Goal: Task Accomplishment & Management: Use online tool/utility

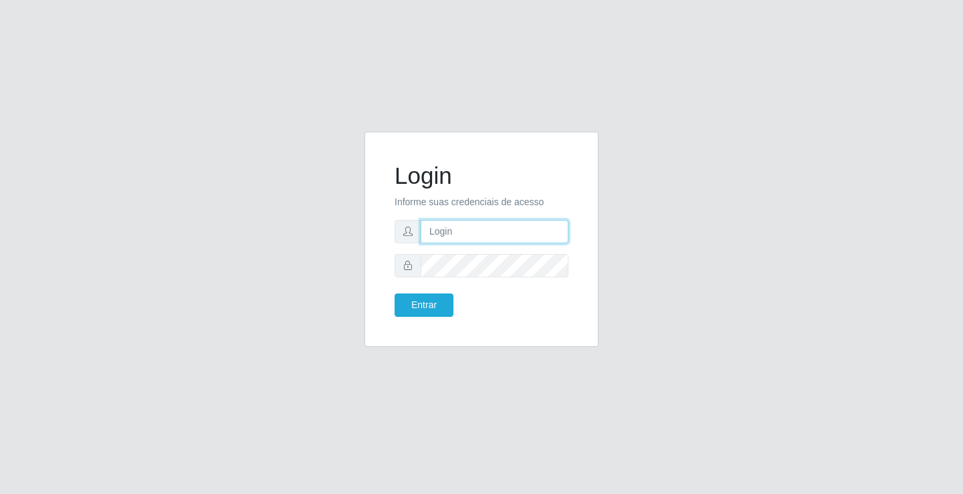
click at [455, 232] on input "text" at bounding box center [494, 231] width 148 height 23
type input "[PERSON_NAME]"
click at [394, 293] on button "Entrar" at bounding box center [423, 304] width 59 height 23
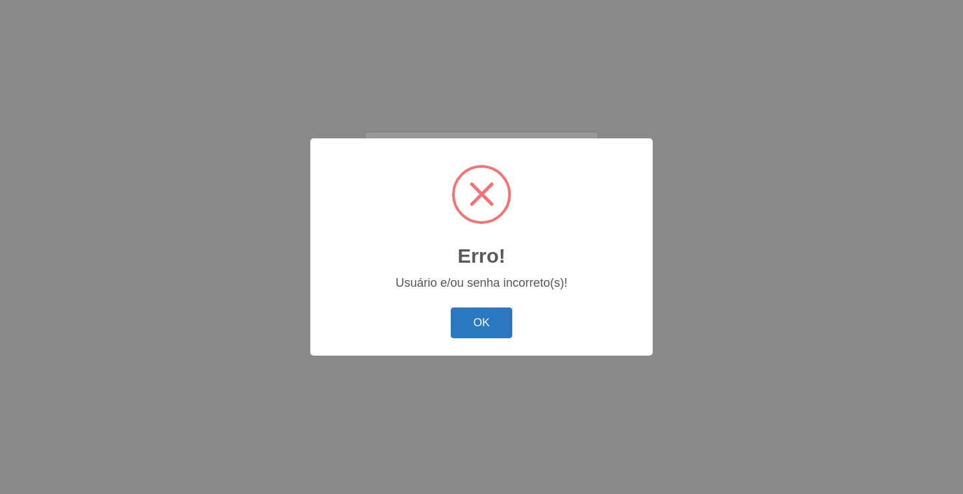
click at [497, 311] on button "OK" at bounding box center [482, 322] width 62 height 31
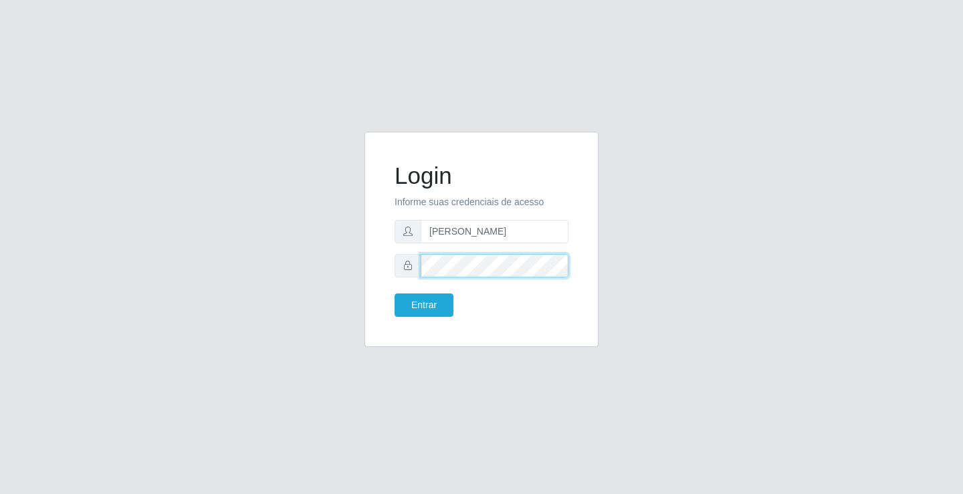
click at [400, 262] on div at bounding box center [481, 265] width 174 height 23
click at [394, 293] on button "Entrar" at bounding box center [423, 304] width 59 height 23
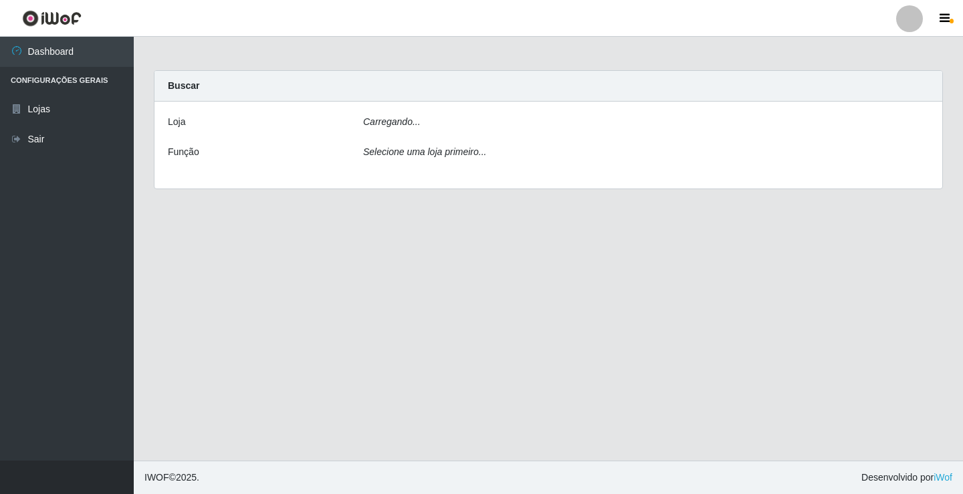
click at [420, 303] on main "Carregando... Buscar [PERSON_NAME]... Função Selecione uma loja primeiro..." at bounding box center [548, 249] width 829 height 424
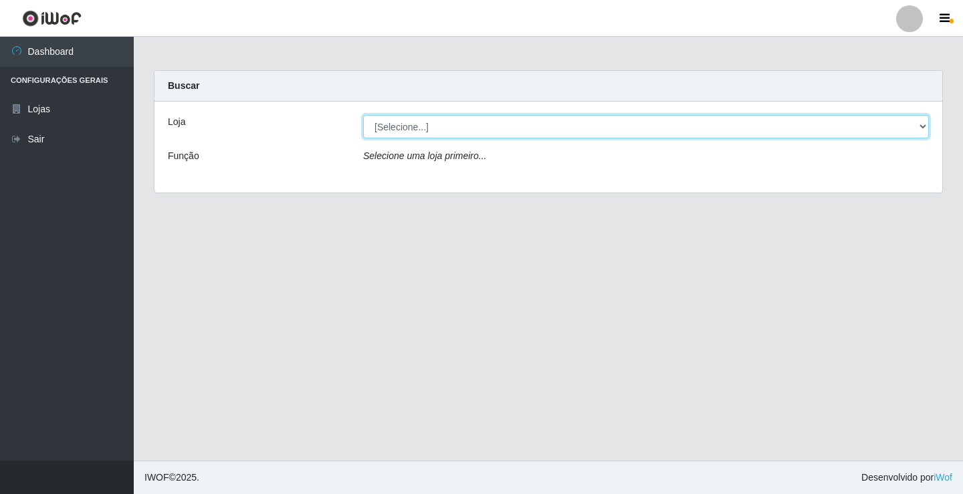
drag, startPoint x: 441, startPoint y: 129, endPoint x: 442, endPoint y: 138, distance: 8.7
click at [441, 129] on select "[Selecione...] Ideal - Conceição" at bounding box center [645, 126] width 565 height 23
select select "231"
click at [363, 115] on select "[Selecione...] Ideal - Conceição" at bounding box center [645, 126] width 565 height 23
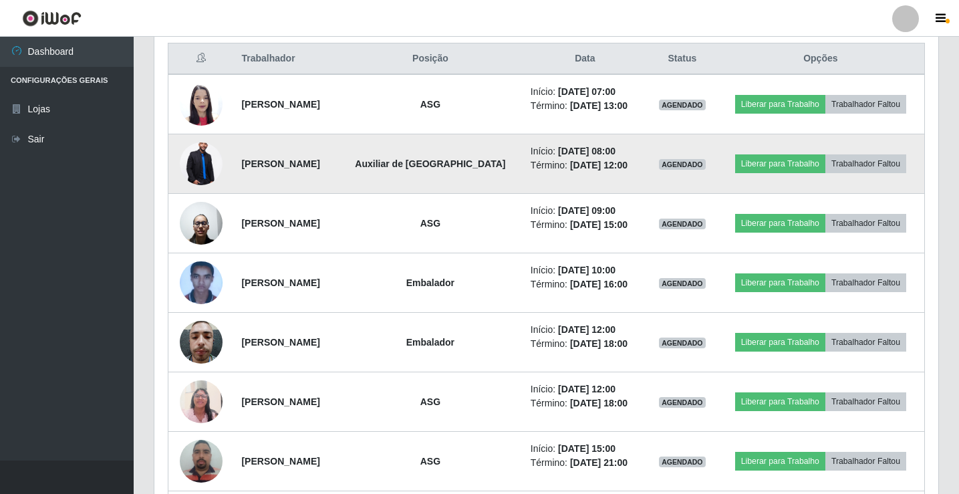
scroll to position [535, 0]
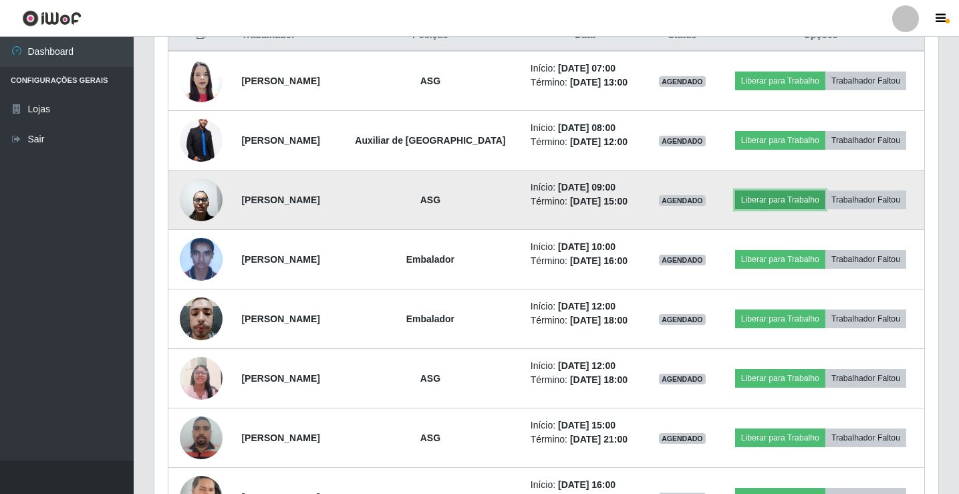
click at [753, 203] on button "Liberar para Trabalho" at bounding box center [780, 200] width 90 height 19
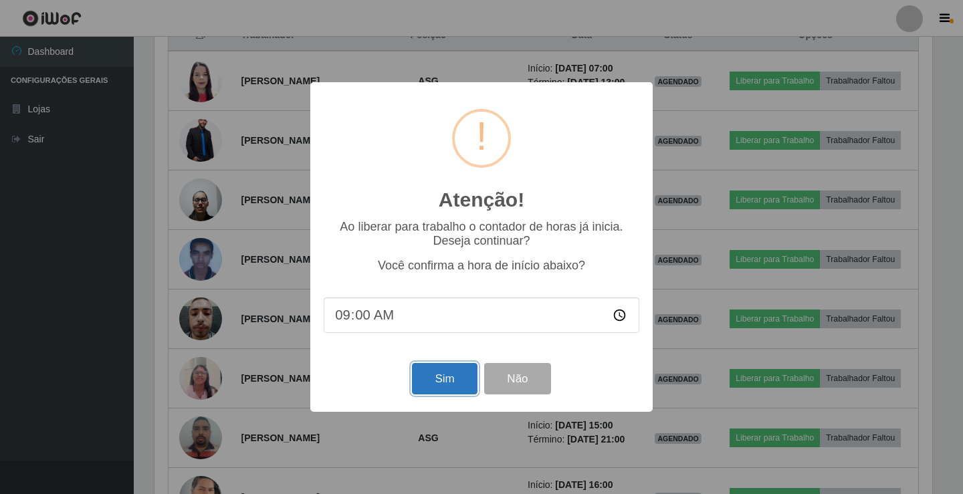
click at [430, 380] on button "Sim" at bounding box center [444, 378] width 65 height 31
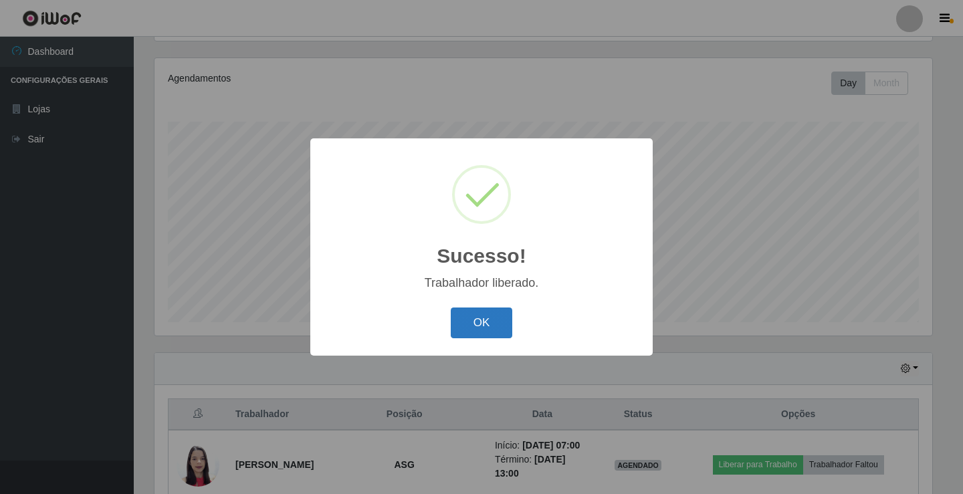
click at [483, 318] on button "OK" at bounding box center [482, 322] width 62 height 31
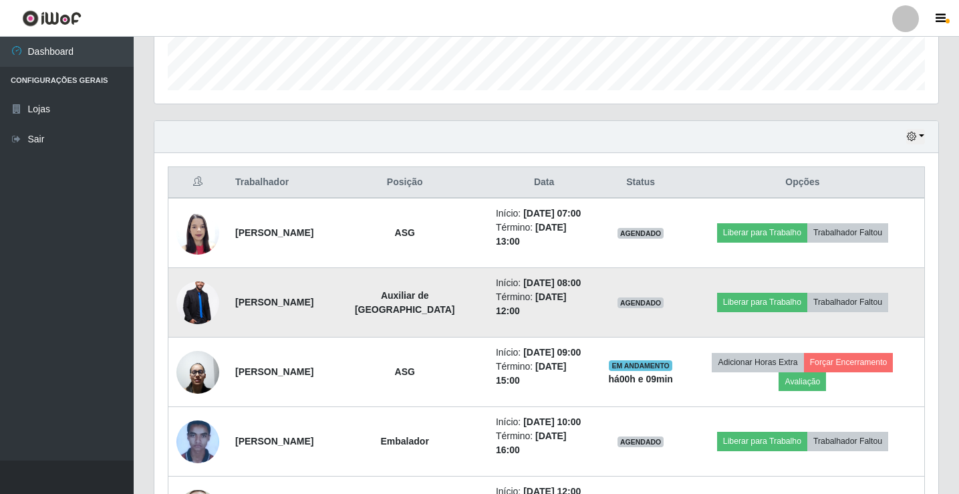
scroll to position [423, 0]
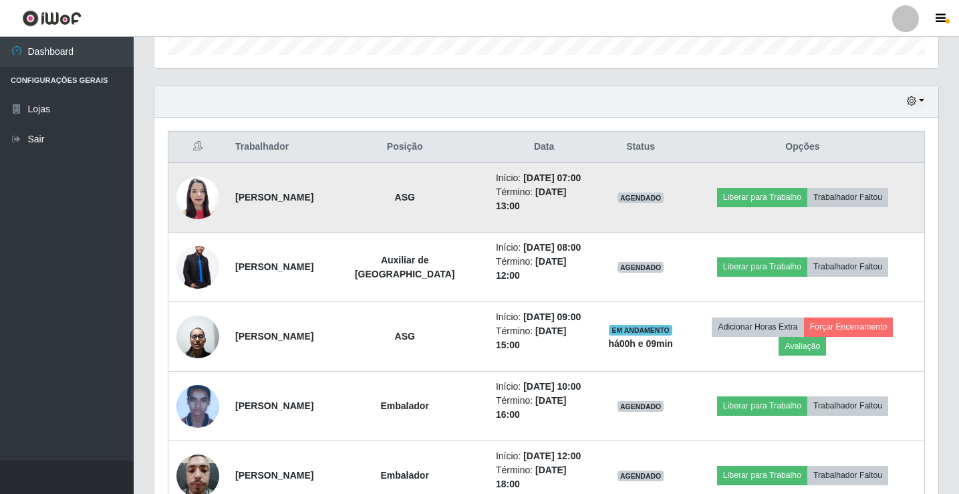
click at [769, 186] on td "Liberar para Trabalho Trabalhador Faltou" at bounding box center [803, 197] width 244 height 70
click at [748, 202] on button "Liberar para Trabalho" at bounding box center [762, 197] width 90 height 19
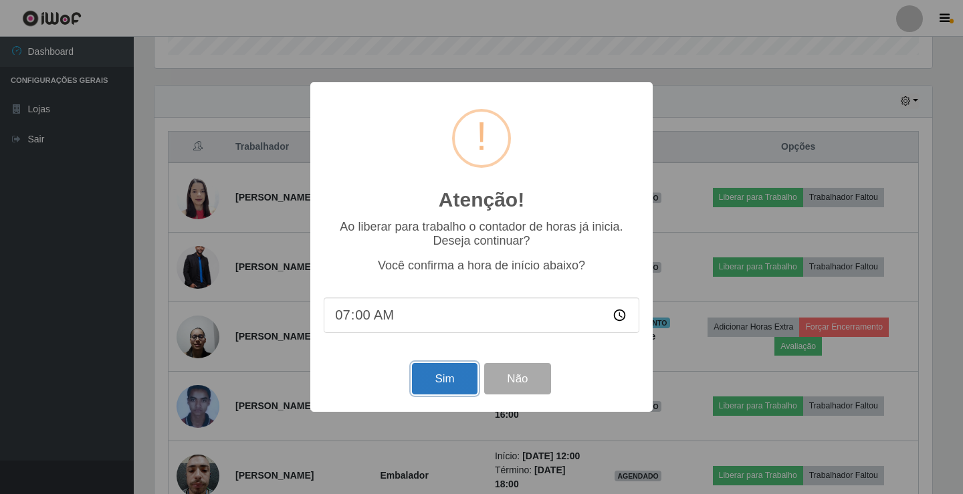
click at [459, 382] on button "Sim" at bounding box center [444, 378] width 65 height 31
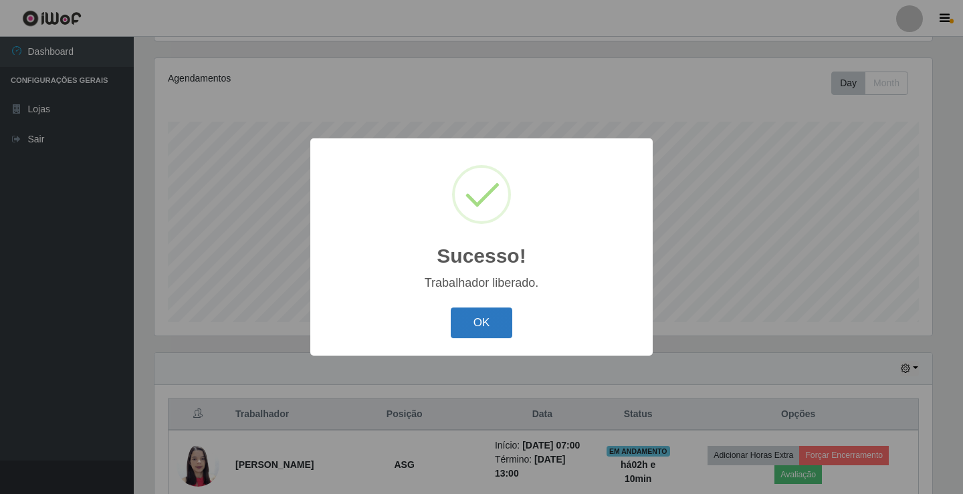
click at [462, 315] on button "OK" at bounding box center [482, 322] width 62 height 31
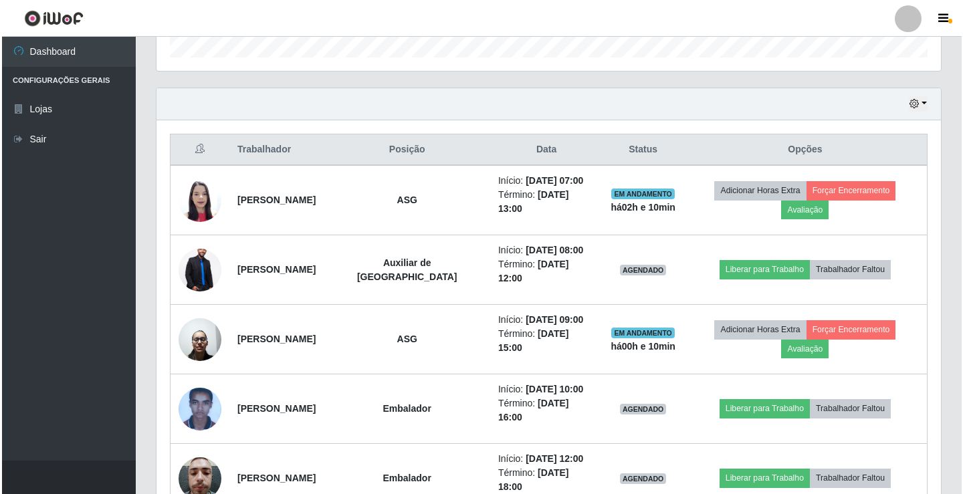
scroll to position [423, 0]
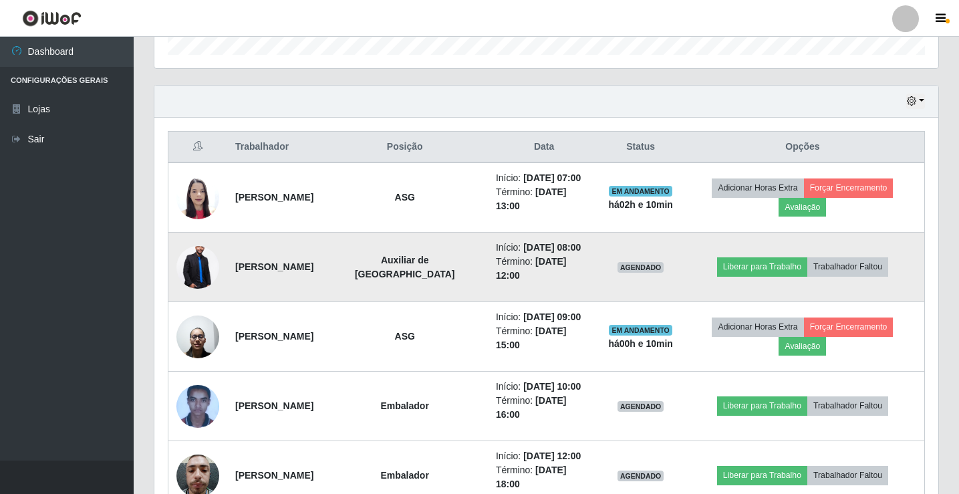
click at [191, 260] on img at bounding box center [197, 267] width 43 height 64
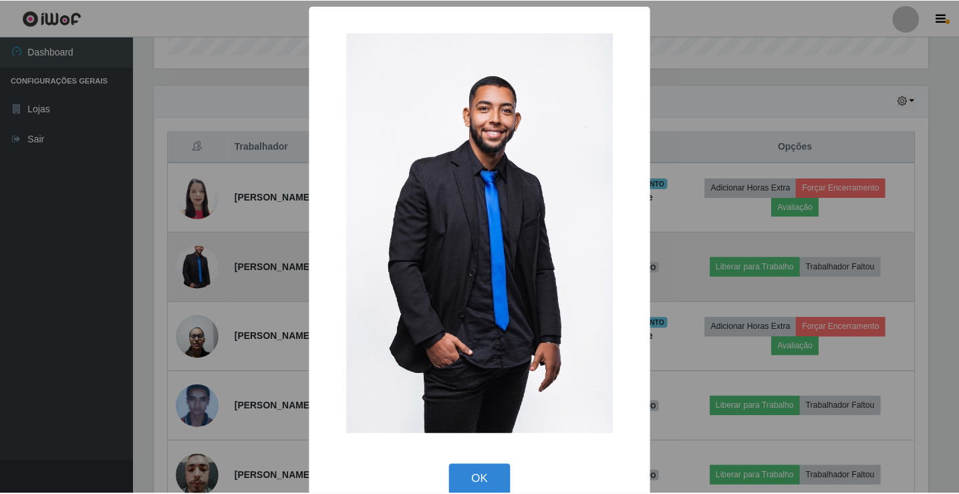
scroll to position [277, 777]
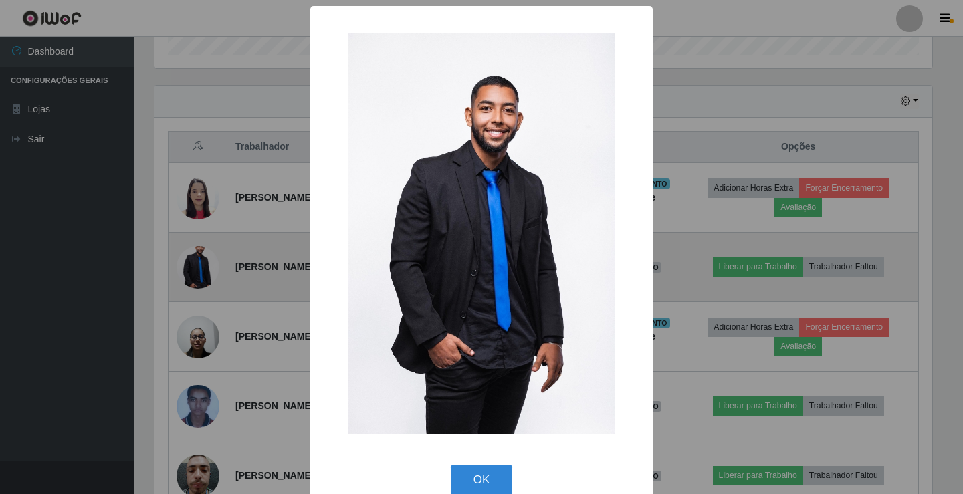
click at [191, 260] on div "× OK Cancel" at bounding box center [481, 247] width 963 height 494
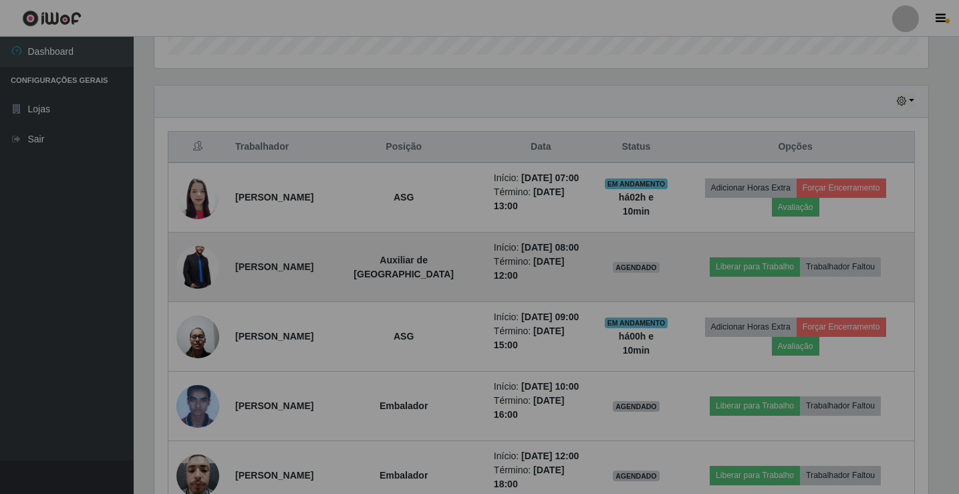
scroll to position [277, 784]
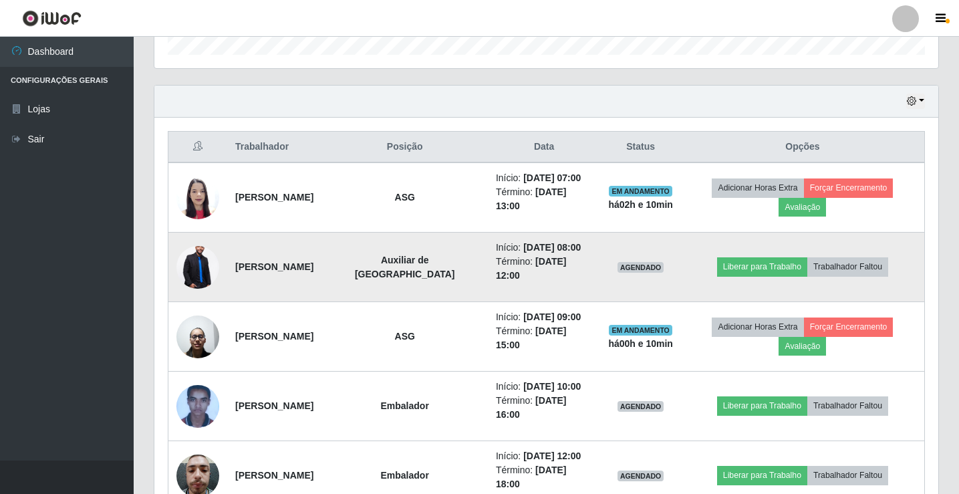
click at [204, 265] on img at bounding box center [197, 267] width 43 height 64
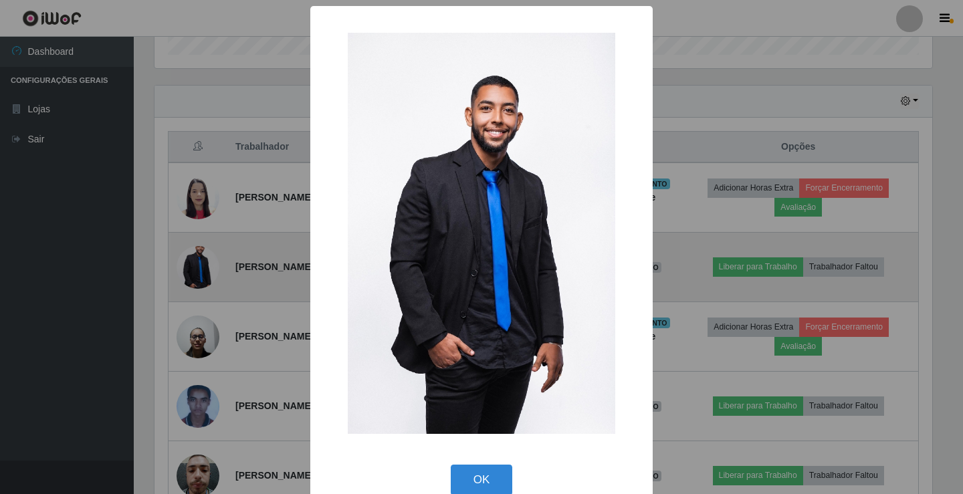
click at [204, 265] on div "× OK Cancel" at bounding box center [481, 247] width 963 height 494
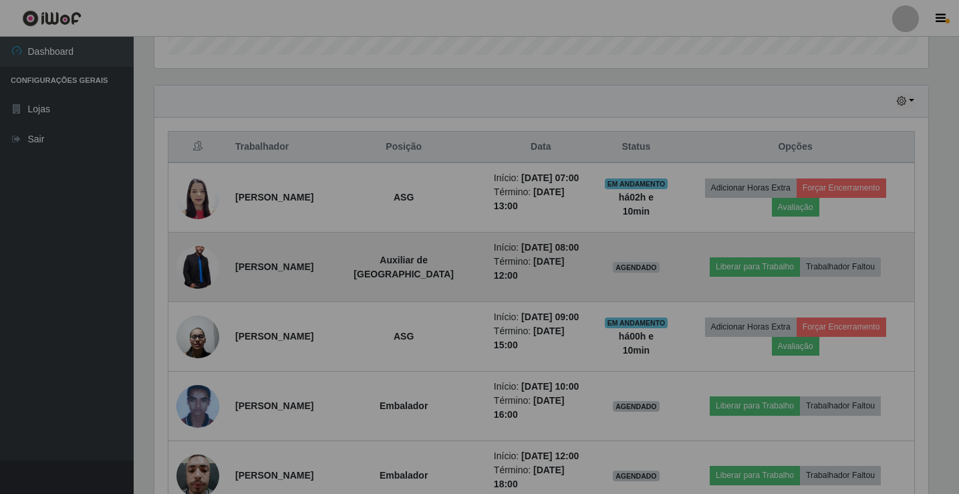
scroll to position [0, 0]
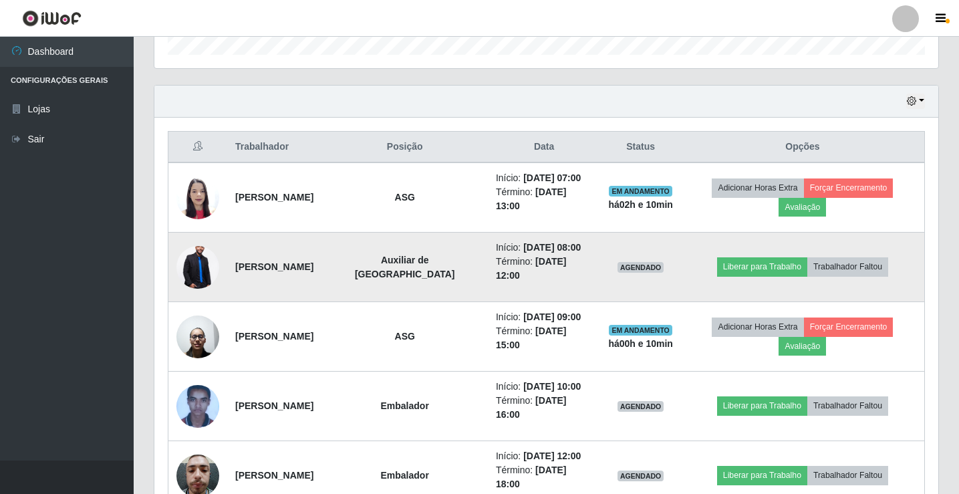
click at [204, 265] on img at bounding box center [197, 267] width 43 height 64
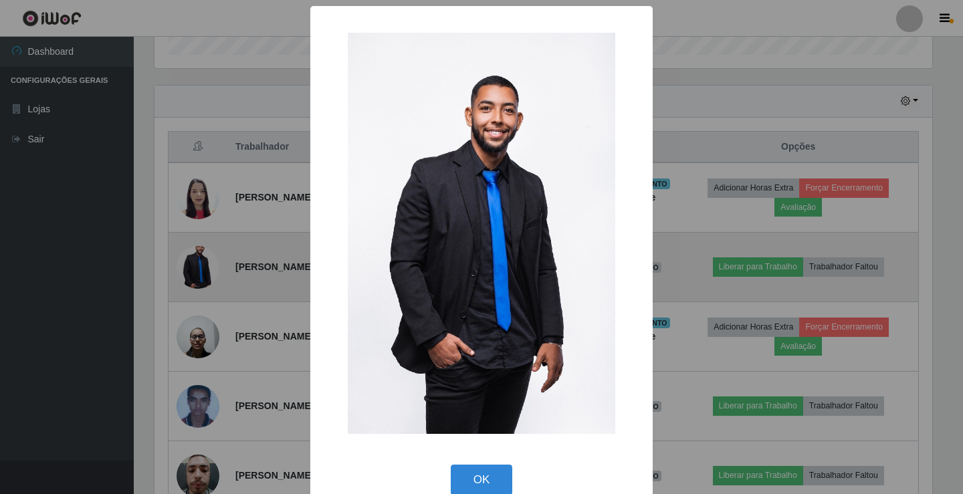
click at [204, 265] on div "× OK Cancel" at bounding box center [481, 247] width 963 height 494
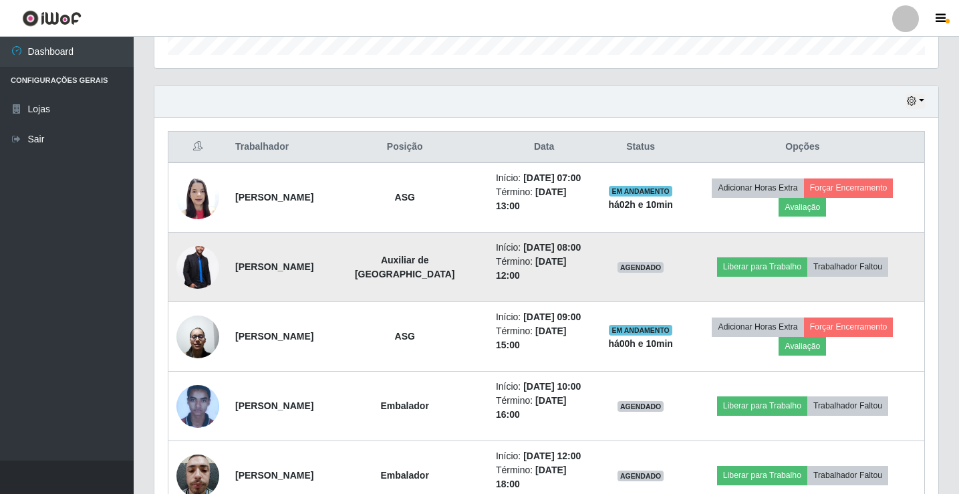
click at [190, 275] on img at bounding box center [197, 267] width 43 height 64
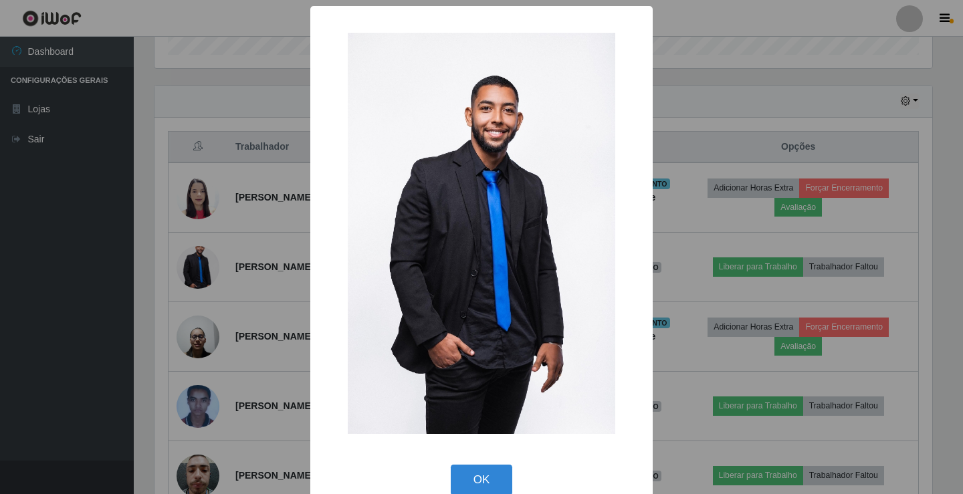
click at [198, 265] on div "× OK Cancel" at bounding box center [481, 247] width 963 height 494
